Goal: Task Accomplishment & Management: Manage account settings

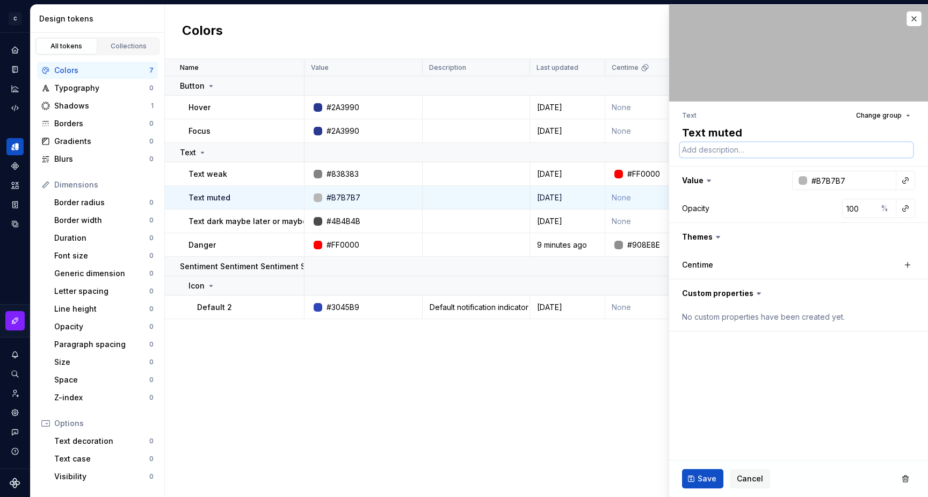
click at [702, 147] on textarea at bounding box center [796, 149] width 233 height 15
click at [714, 133] on textarea "Text muted" at bounding box center [796, 132] width 233 height 19
click at [712, 113] on div "Text Change group" at bounding box center [798, 115] width 233 height 15
click at [716, 127] on textarea "Text muted" at bounding box center [796, 132] width 233 height 19
click at [715, 113] on div "Text Change group" at bounding box center [798, 115] width 233 height 15
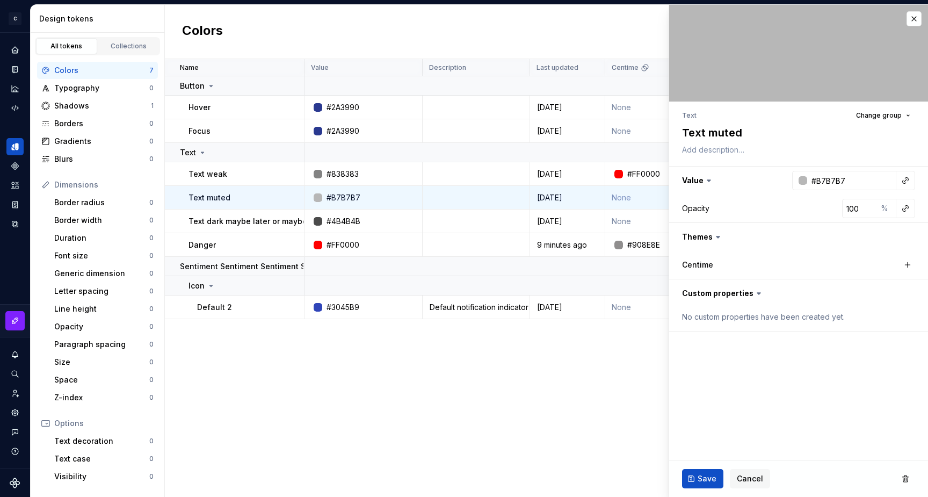
click at [680, 115] on div "Text Change group Text muted Value #B7B7B7 Opacity 100 % Themes Centime Custom …" at bounding box center [798, 219] width 259 height 236
click at [687, 115] on li "Text" at bounding box center [689, 115] width 14 height 8
click at [694, 115] on li "Text" at bounding box center [689, 115] width 14 height 8
click at [707, 134] on textarea "Text muted" at bounding box center [796, 132] width 233 height 19
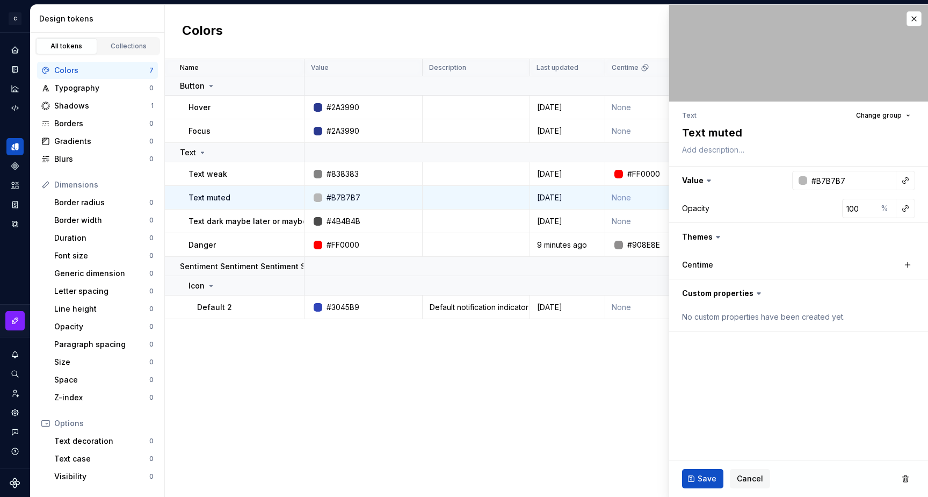
click at [710, 117] on div "Text Change group" at bounding box center [798, 115] width 233 height 15
type textarea "*"
